Goal: Transaction & Acquisition: Purchase product/service

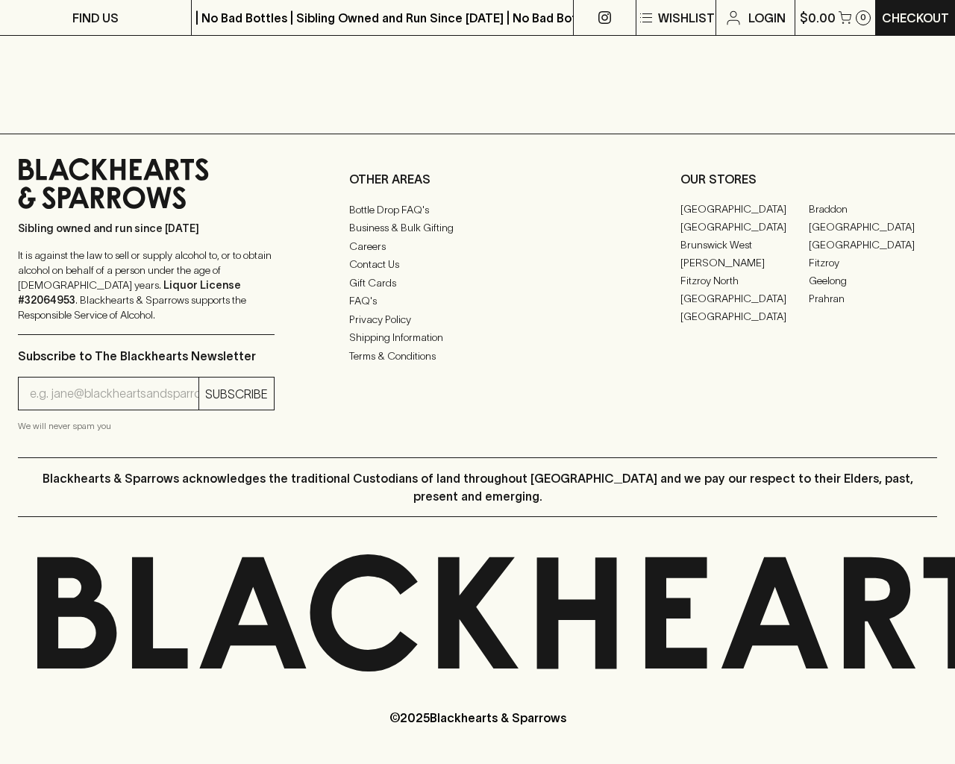
scroll to position [1119, 0]
type input "1"
type input "xpkLoRel"
type input "[EMAIL_ADDRESS]"
type input "xpkLoRel"
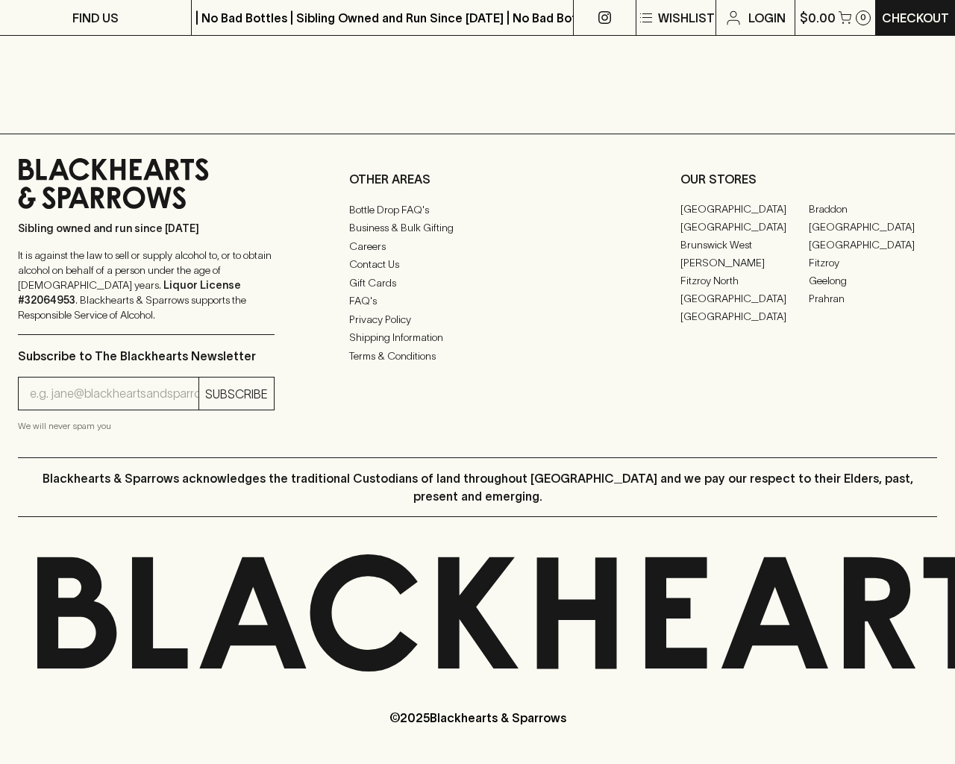
type textarea "20"
type input "[EMAIL_ADDRESS]"
type input "1"
type input "e"
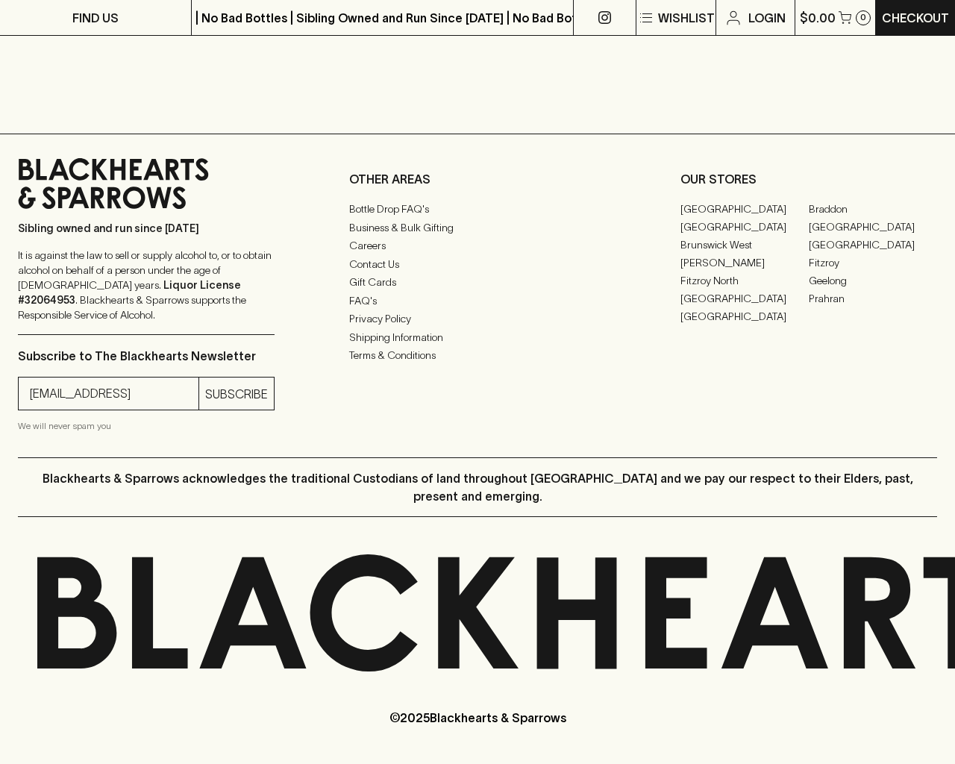
type input "Elderton E Series Chardonnay 2023"
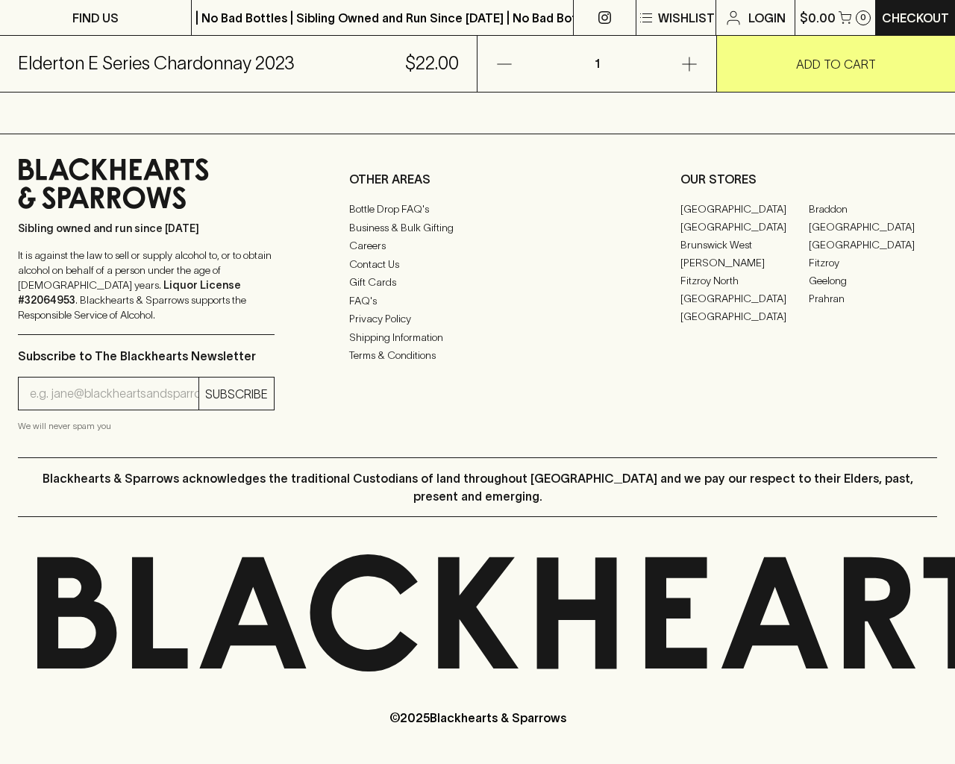
scroll to position [901, 0]
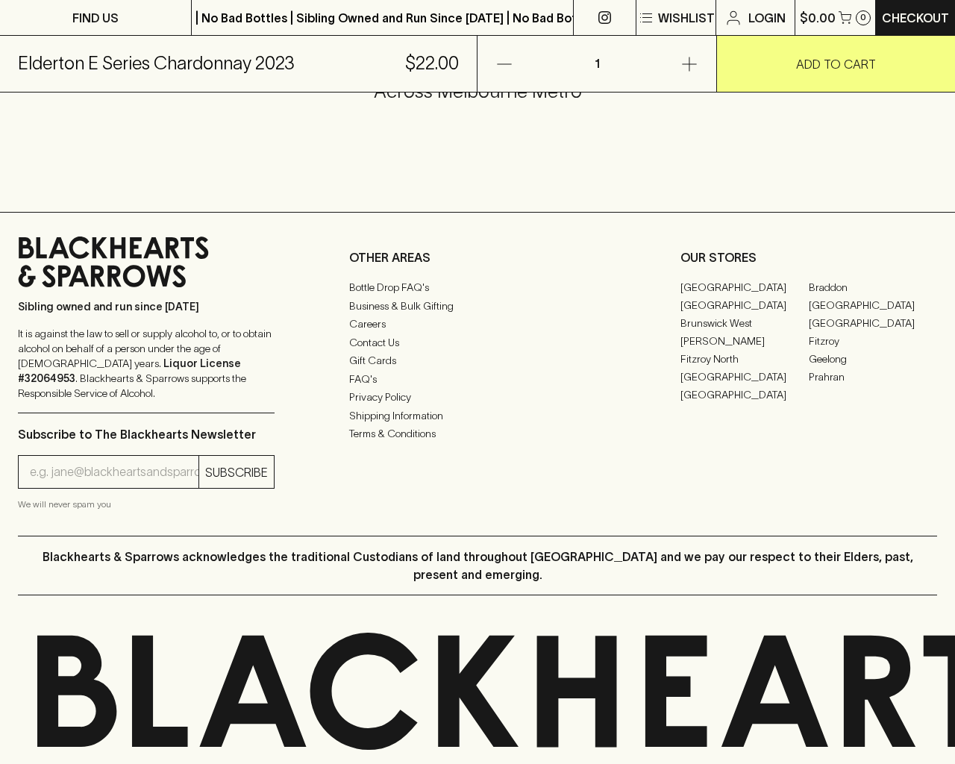
type input "[EMAIL_ADDRESS]"
type input "e"
type input "Elderton E Series Chardonnay 2023"
